Goal: Information Seeking & Learning: Stay updated

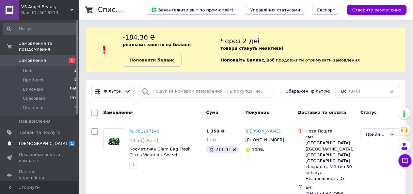
click at [20, 141] on span "[DEMOGRAPHIC_DATA]" at bounding box center [43, 144] width 48 height 6
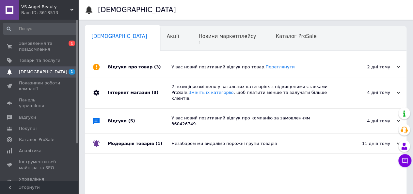
scroll to position [0, 2]
click at [219, 41] on div "Новини маркетплейсу 1" at bounding box center [228, 38] width 77 height 25
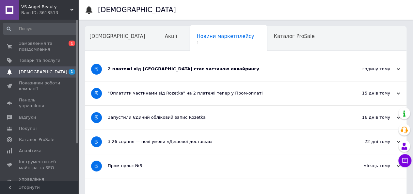
click at [250, 77] on div "2 платежі від Rozetka стає частиною еквайрингу" at bounding box center [221, 69] width 227 height 24
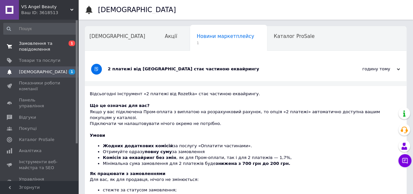
click at [28, 45] on span "Замовлення та повідомлення" at bounding box center [40, 47] width 42 height 12
